Goal: Use online tool/utility: Utilize a website feature to perform a specific function

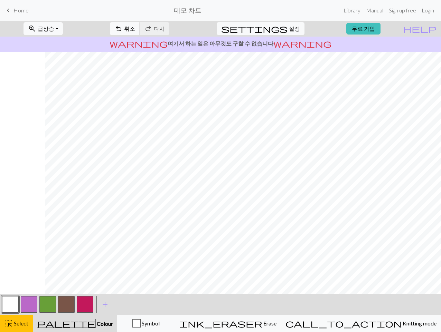
scroll to position [0, 429]
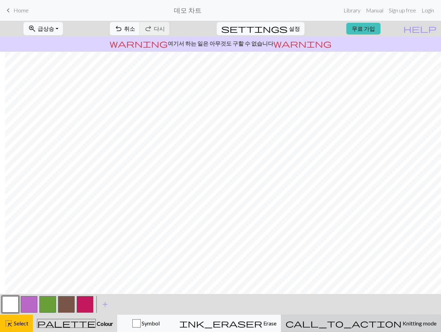
click at [329, 322] on font "Knitting mode" at bounding box center [419, 323] width 34 height 7
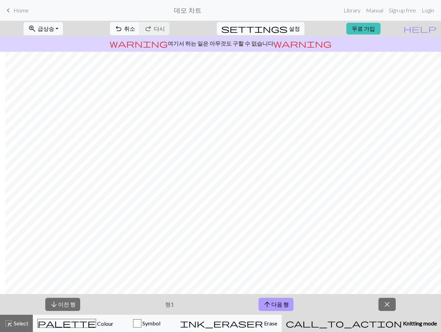
click at [287, 304] on font "다음 행" at bounding box center [280, 304] width 18 height 7
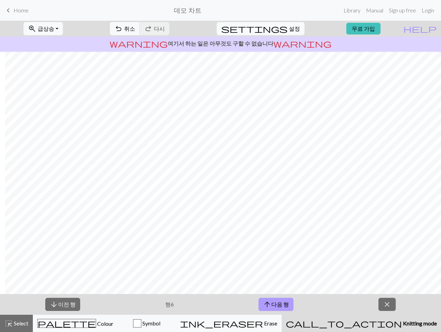
click at [287, 304] on font "다음 행" at bounding box center [280, 304] width 18 height 7
click at [63, 300] on button "arrow_downward 이전 행" at bounding box center [62, 304] width 35 height 13
drag, startPoint x: 63, startPoint y: 299, endPoint x: 68, endPoint y: 295, distance: 6.1
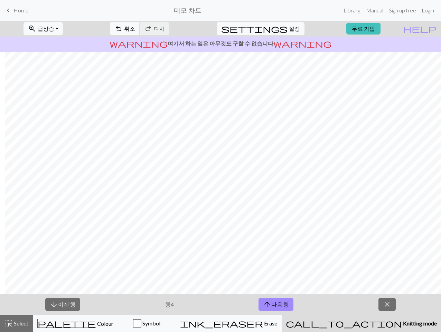
click at [68, 295] on div "arrow_downward 이전 행 행 4 arrow_upward 다음 행 close" at bounding box center [220, 304] width 441 height 21
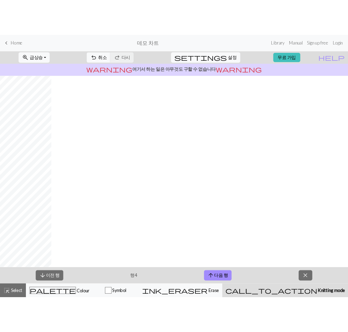
scroll to position [0, 48]
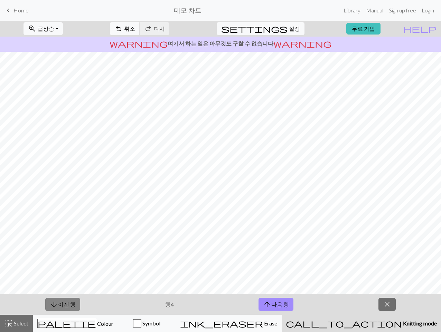
click at [69, 301] on font "이전 행" at bounding box center [67, 304] width 18 height 7
click at [69, 302] on font "이전 행" at bounding box center [67, 304] width 18 height 7
click at [199, 307] on div "arrow_downward 이전 행 행 1 arrow_upward 다음 행 close" at bounding box center [220, 304] width 441 height 21
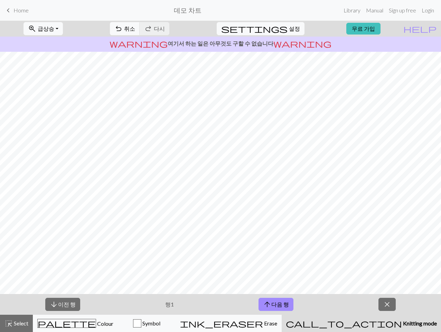
click at [168, 307] on p "행 1" at bounding box center [169, 304] width 9 height 8
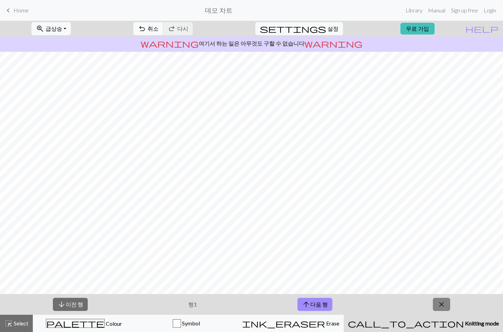
click at [329, 301] on span "close" at bounding box center [441, 305] width 8 height 10
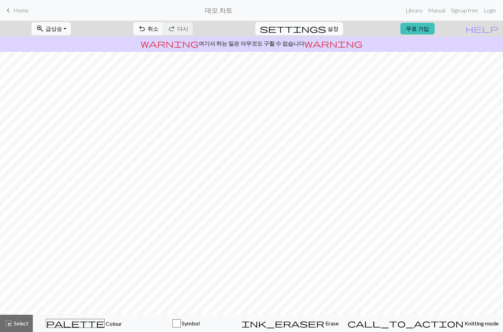
click at [316, 28] on span "settings" at bounding box center [293, 29] width 66 height 10
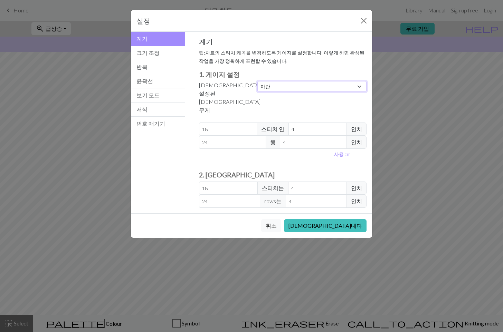
click at [274, 86] on select "관습 정사각형 레이스 가벼운 운지법 손가락 스포츠 더블 니트 소모사 아란 거대한 슈퍼 부피" at bounding box center [311, 86] width 109 height 11
select select "lace"
click at [257, 81] on select "관습 정사각형 레이스 가벼운 운지법 손가락 스포츠 더블 니트 소모사 아란 거대한 슈퍼 부피" at bounding box center [311, 86] width 109 height 11
type input "32"
type input "40"
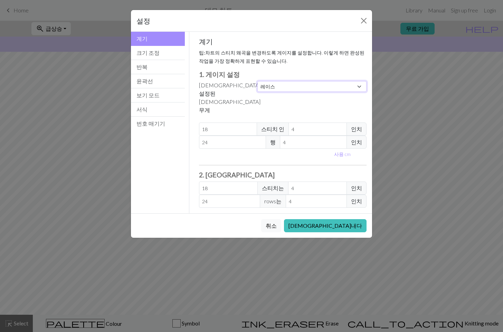
type input "32"
type input "40"
click at [289, 87] on select "관습 정사각형 레이스 가벼운 운지법 손가락 스포츠 더블 니트 소모사 아란 거대한 슈퍼 부피" at bounding box center [311, 86] width 109 height 11
click at [274, 83] on select "관습 정사각형 레이스 가벼운 운지법 손가락 스포츠 더블 니트 소모사 아란 거대한 슈퍼 부피" at bounding box center [311, 86] width 109 height 11
click at [162, 64] on button "반복" at bounding box center [158, 67] width 54 height 14
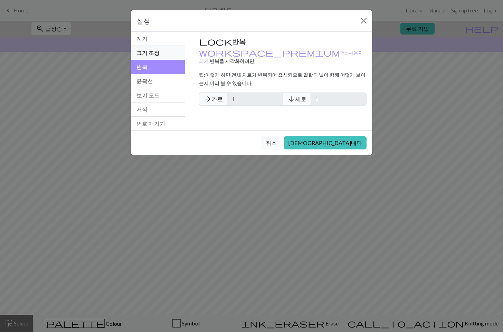
click at [162, 55] on button "크기 조정" at bounding box center [158, 53] width 54 height 14
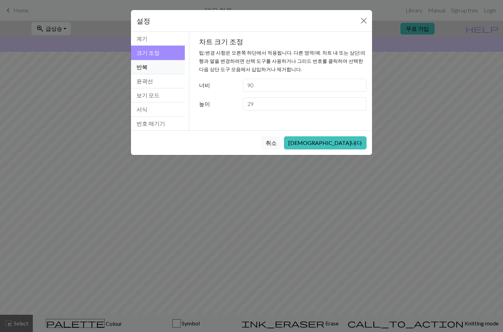
click at [173, 66] on button "반복" at bounding box center [158, 67] width 54 height 14
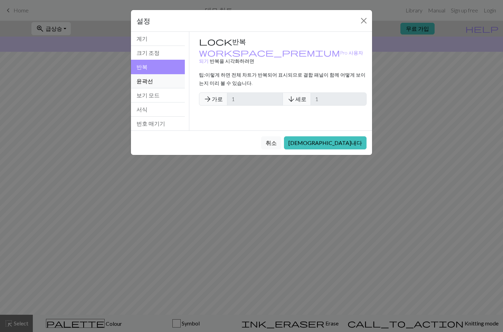
click at [176, 81] on button "윤곽선" at bounding box center [158, 81] width 54 height 14
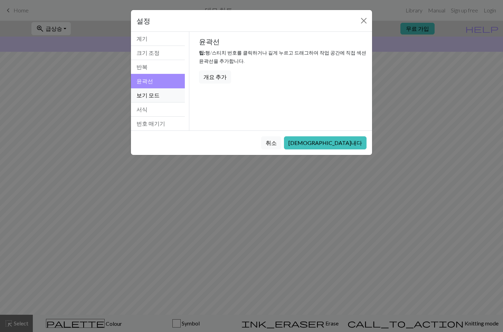
click at [176, 93] on button "보기 모드" at bounding box center [158, 95] width 54 height 14
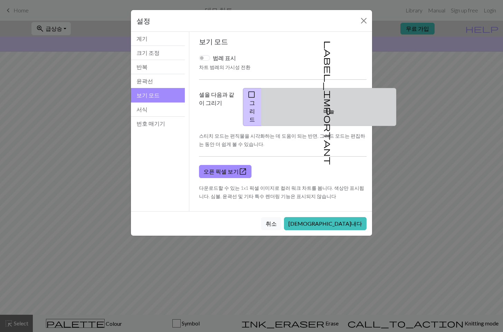
click at [315, 109] on button "label_important 바늘" at bounding box center [328, 107] width 135 height 38
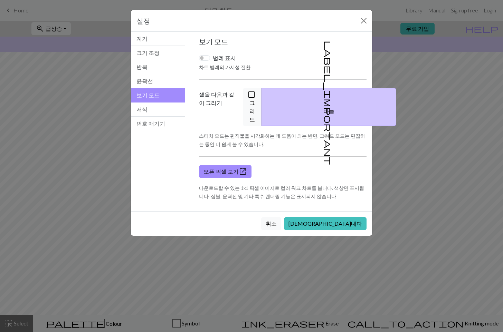
click at [161, 100] on button "보기 모드" at bounding box center [158, 95] width 54 height 14
click at [166, 107] on button "서식" at bounding box center [158, 110] width 54 height 14
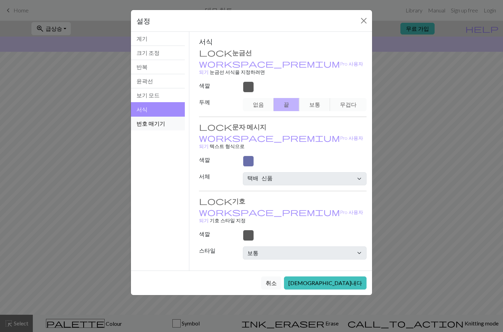
click at [171, 120] on button "번호 매기기" at bounding box center [158, 124] width 54 height 14
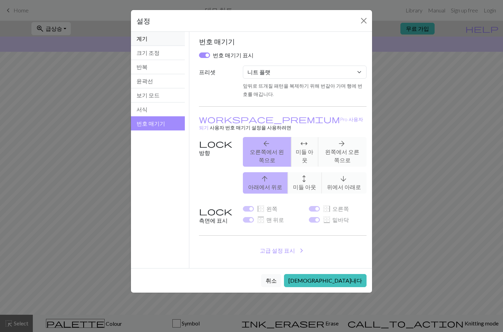
click at [159, 41] on button "계기" at bounding box center [158, 39] width 54 height 14
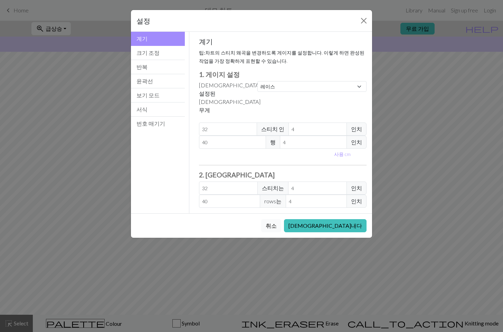
click at [281, 219] on button "취소" at bounding box center [271, 225] width 20 height 13
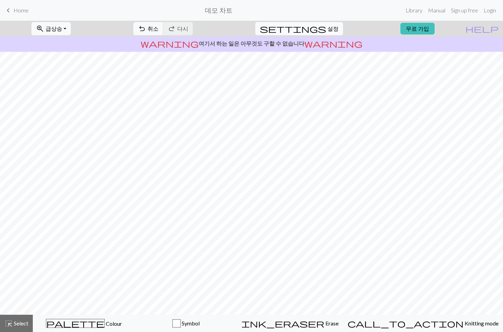
click at [313, 24] on span "settings" at bounding box center [293, 29] width 66 height 10
select select "aran"
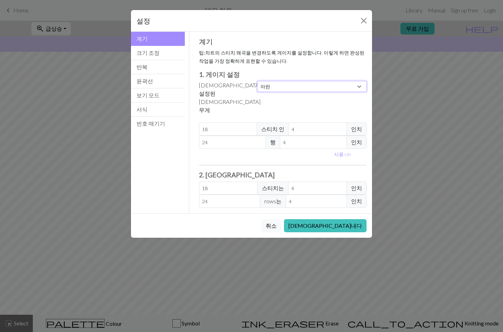
click at [264, 84] on select "관습 정사각형 레이스 가벼운 운지법 손가락 스포츠 더블 니트 소모사 아란 거대한 슈퍼 부피" at bounding box center [311, 86] width 109 height 11
click at [155, 75] on button "윤곽선" at bounding box center [158, 81] width 54 height 14
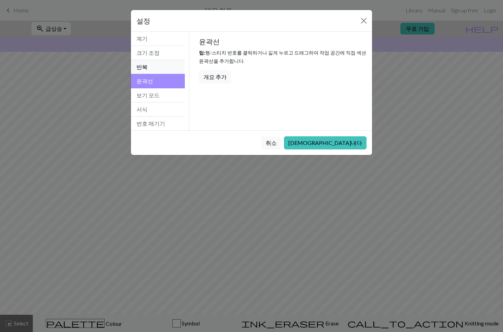
click at [151, 71] on button "반복" at bounding box center [158, 67] width 54 height 14
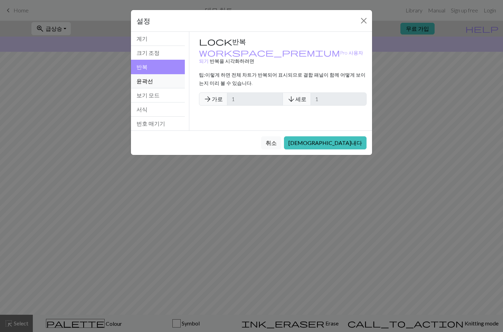
click at [159, 85] on button "윤곽선" at bounding box center [158, 81] width 54 height 14
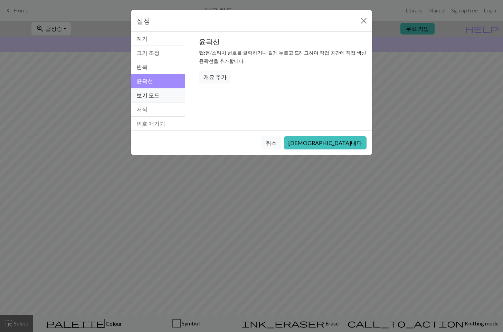
click at [162, 97] on button "보기 모드" at bounding box center [158, 95] width 54 height 14
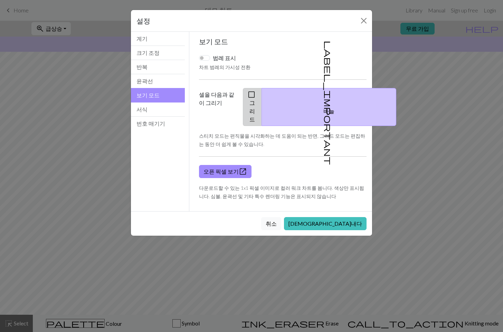
click at [262, 105] on button "check_box_outline_blank 그리드" at bounding box center [252, 107] width 19 height 38
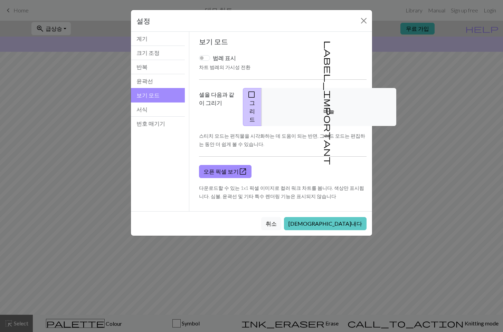
click at [329, 217] on button "[DEMOGRAPHIC_DATA]내다" at bounding box center [325, 223] width 83 height 13
